Goal: Check status: Check status

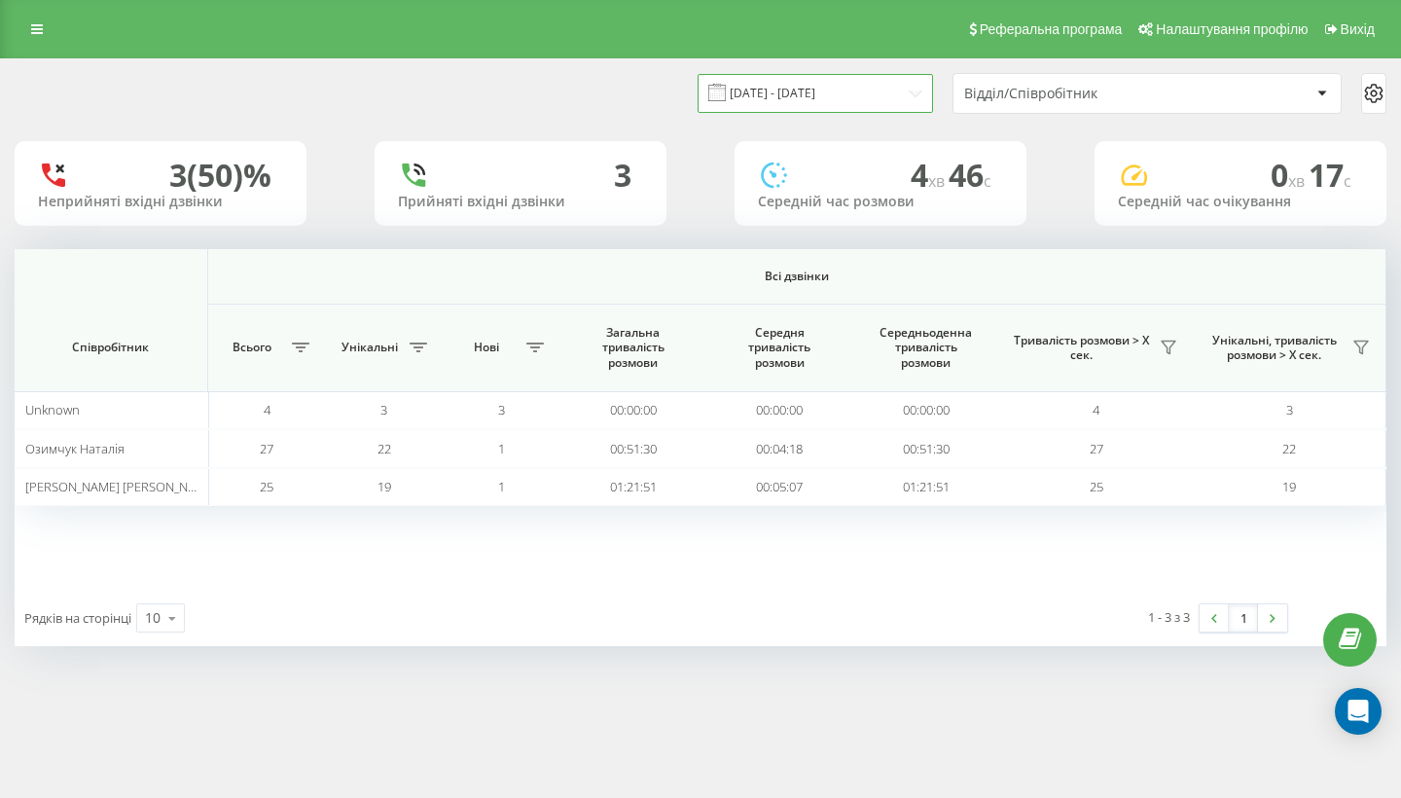
click at [868, 112] on input "[DATE] - [DATE]" at bounding box center [815, 93] width 235 height 38
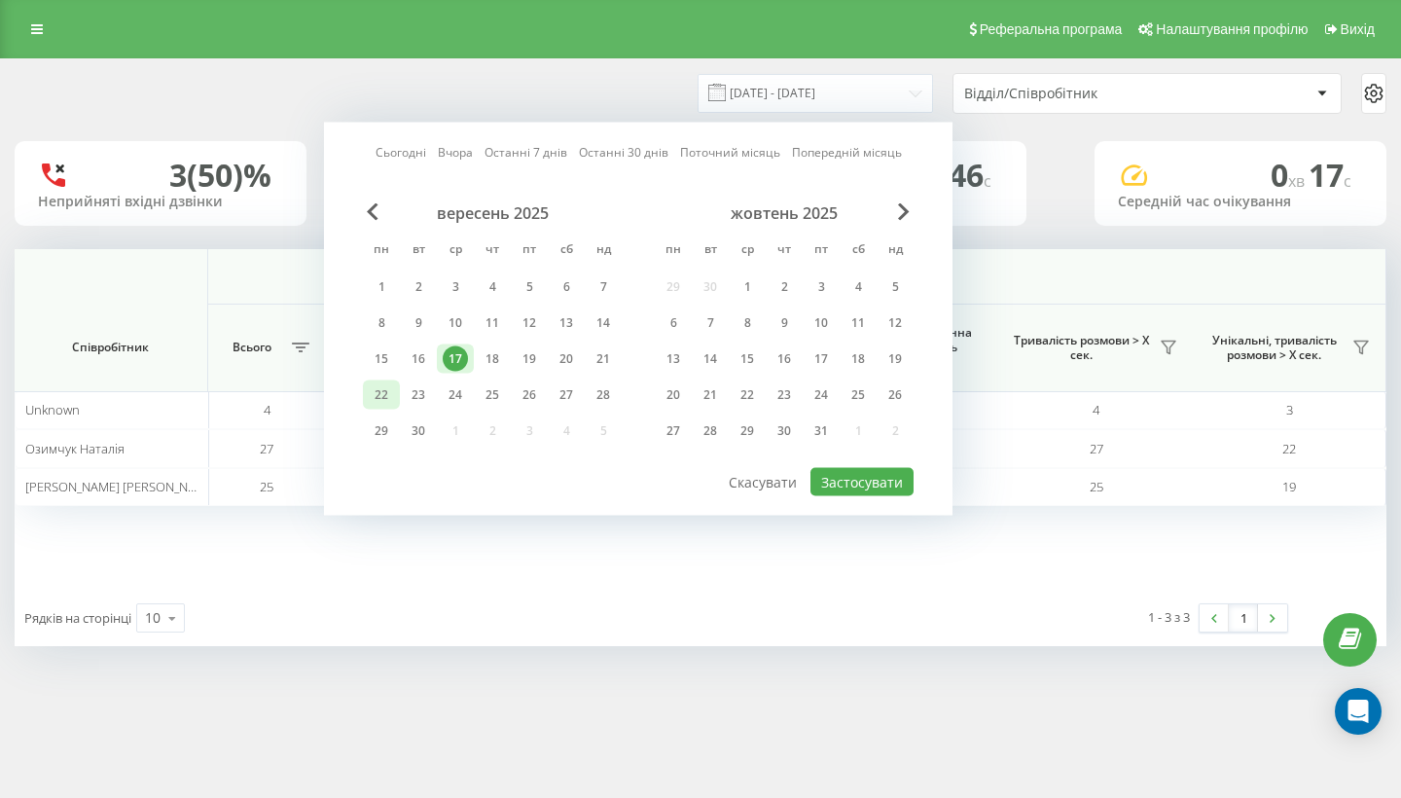
click at [390, 408] on div "22" at bounding box center [381, 394] width 25 height 25
click at [853, 494] on button "Застосувати" at bounding box center [861, 482] width 103 height 28
type input "[DATE] - [DATE]"
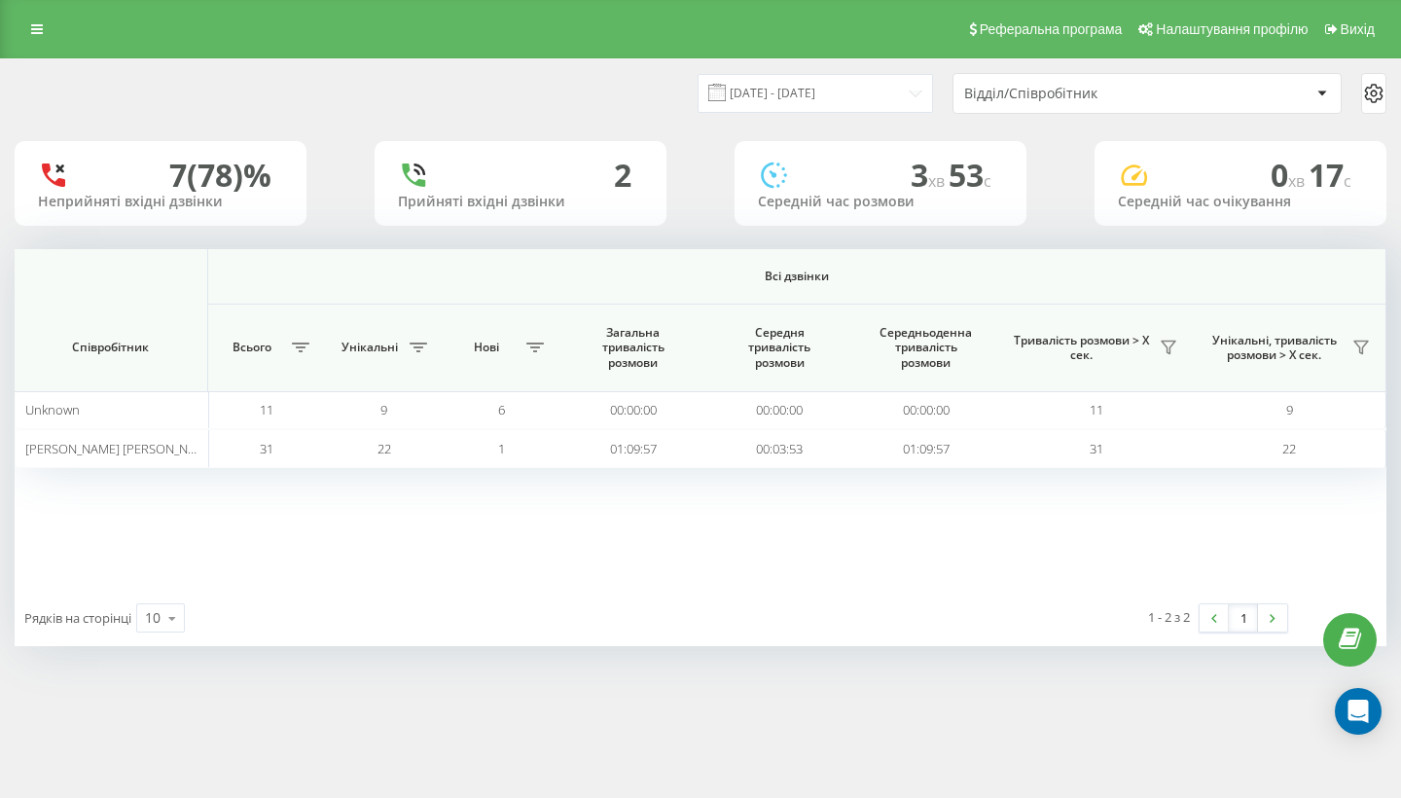
click at [18, 1] on div "Реферальна програма Налаштування профілю Вихід" at bounding box center [700, 29] width 1401 height 58
